Goal: Find specific page/section: Find specific page/section

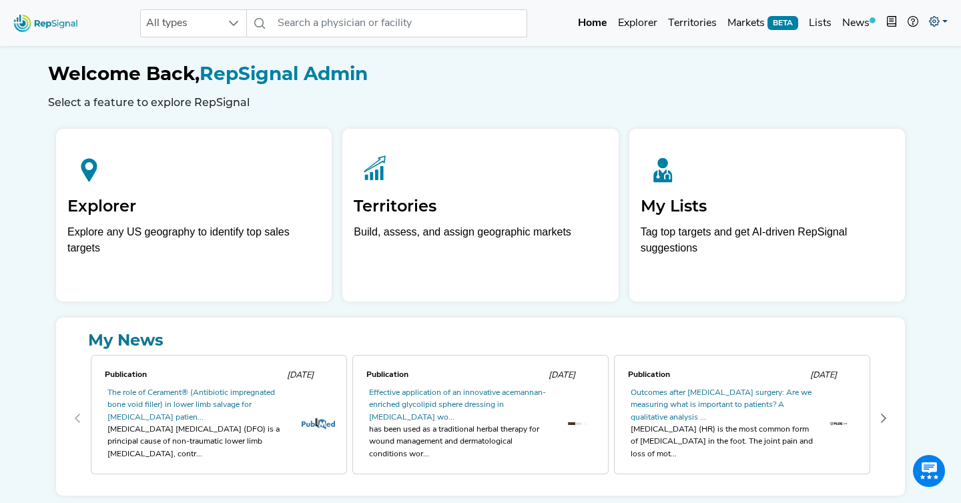
click at [937, 21] on icon at bounding box center [934, 21] width 11 height 11
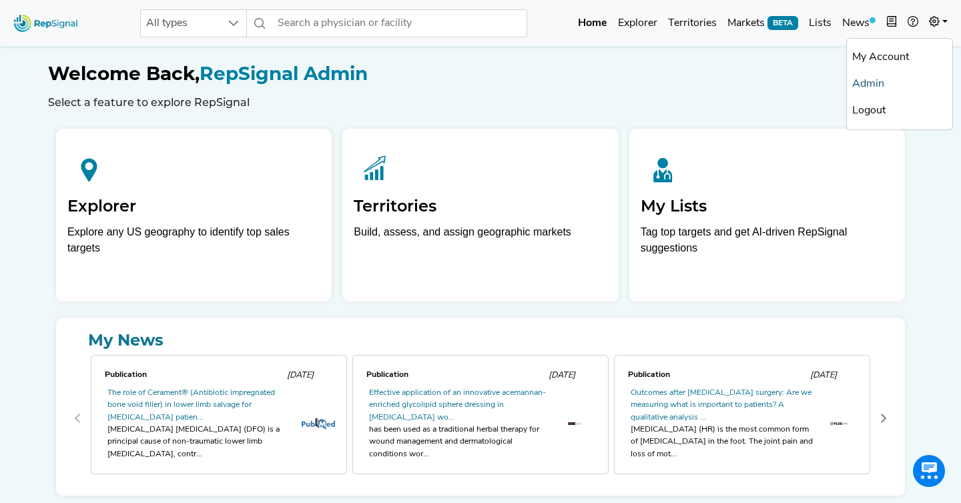
click at [869, 86] on link "Admin" at bounding box center [899, 84] width 105 height 27
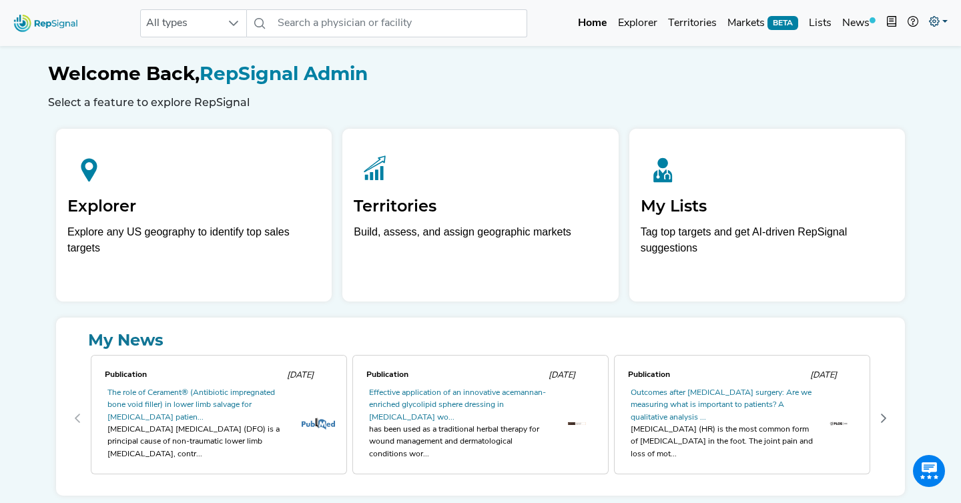
click at [933, 24] on icon at bounding box center [934, 21] width 11 height 11
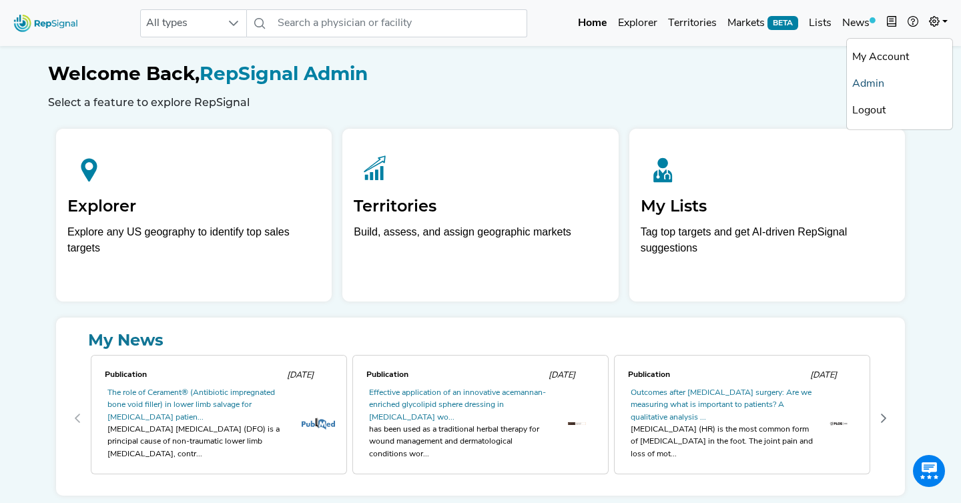
click at [859, 85] on link "Admin" at bounding box center [899, 84] width 105 height 27
